Goal: Information Seeking & Learning: Find specific fact

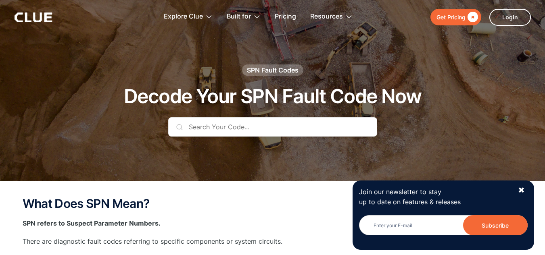
click at [195, 129] on input "text" at bounding box center [272, 126] width 209 height 19
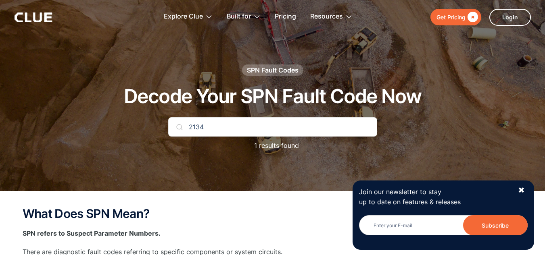
click at [216, 129] on input "2134" at bounding box center [272, 126] width 209 height 19
type input "2"
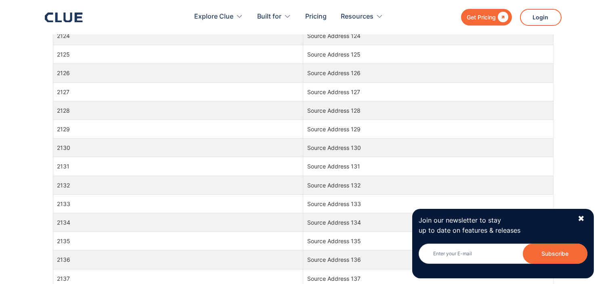
scroll to position [33462, 0]
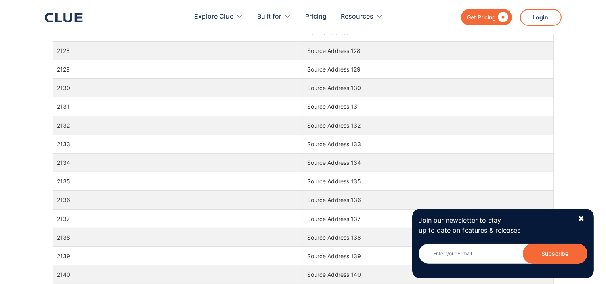
click at [325, 172] on td "Source Address 134" at bounding box center [428, 162] width 250 height 19
click at [545, 214] on div "✖" at bounding box center [580, 218] width 7 height 10
